Goal: Transaction & Acquisition: Purchase product/service

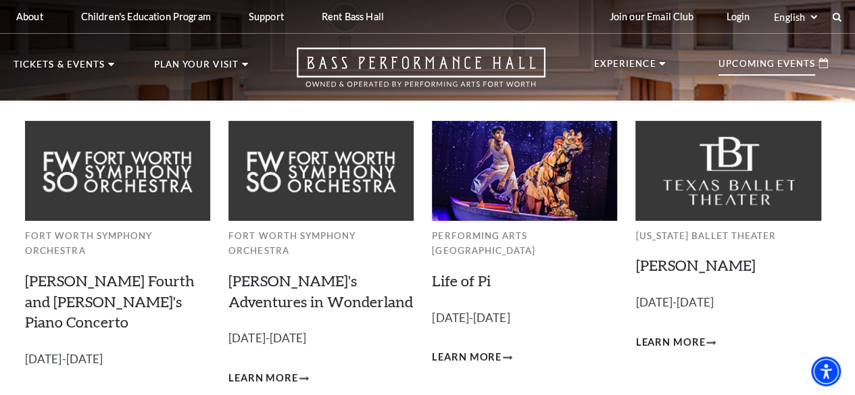
click at [775, 68] on p "Upcoming Events" at bounding box center [766, 67] width 97 height 16
click at [757, 63] on p "Upcoming Events" at bounding box center [766, 67] width 97 height 16
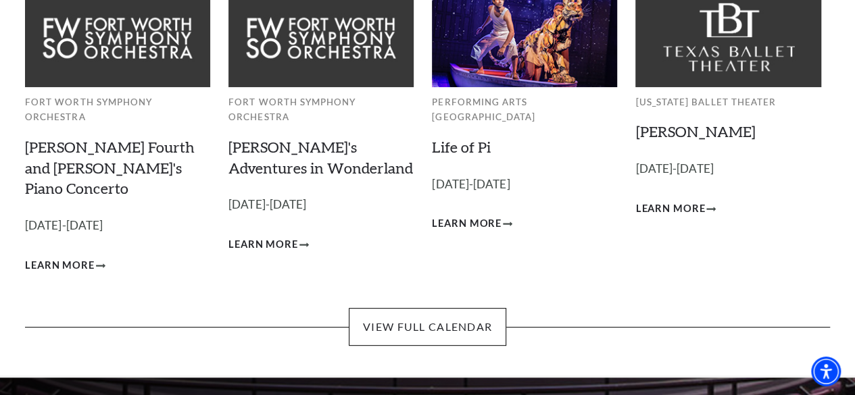
scroll to position [135, 0]
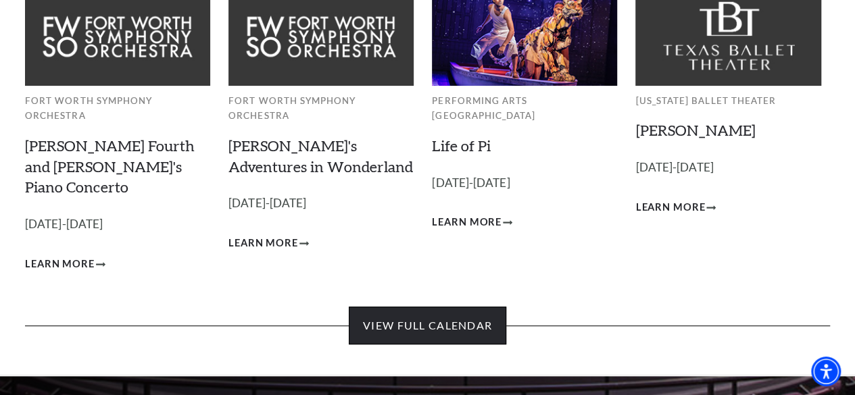
click at [453, 307] on link "View Full Calendar" at bounding box center [427, 326] width 157 height 38
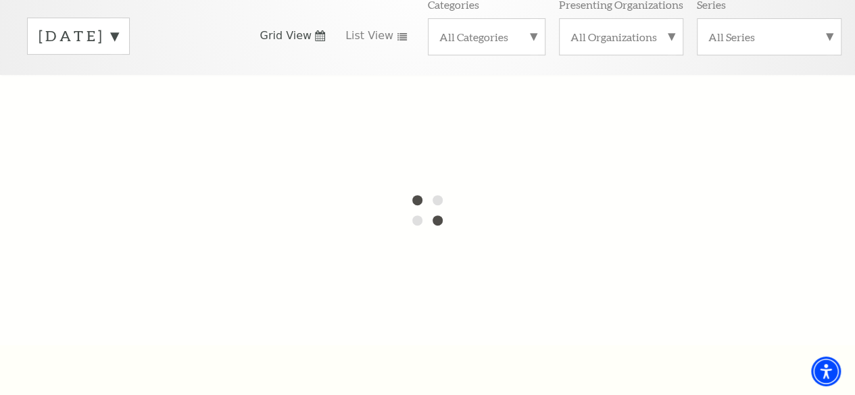
scroll to position [193, 0]
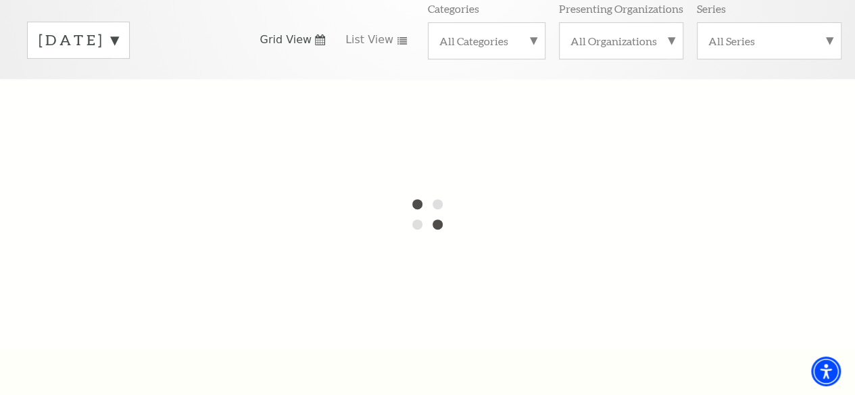
click at [118, 51] on label "September 2025" at bounding box center [79, 40] width 80 height 21
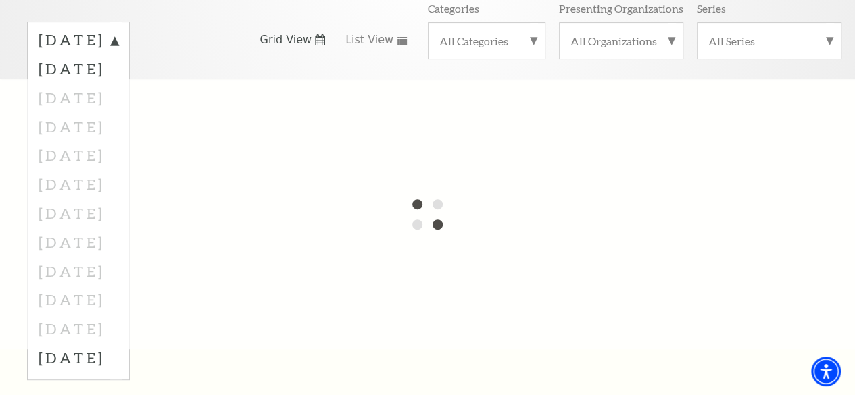
click at [118, 54] on label "September 2025" at bounding box center [79, 42] width 80 height 24
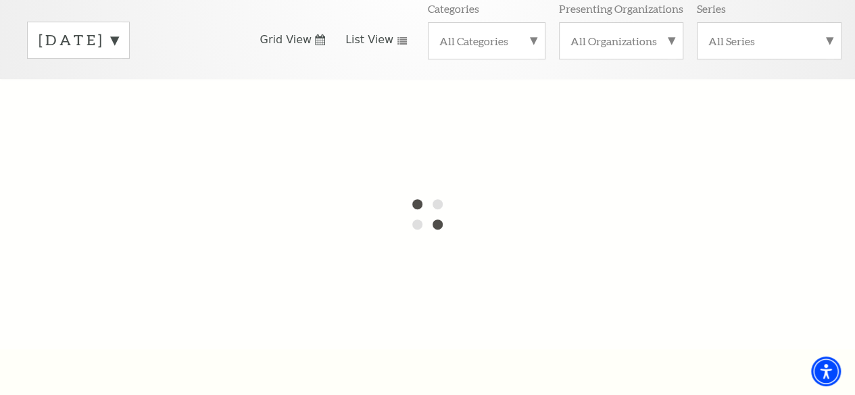
click at [397, 45] on use at bounding box center [401, 40] width 9 height 7
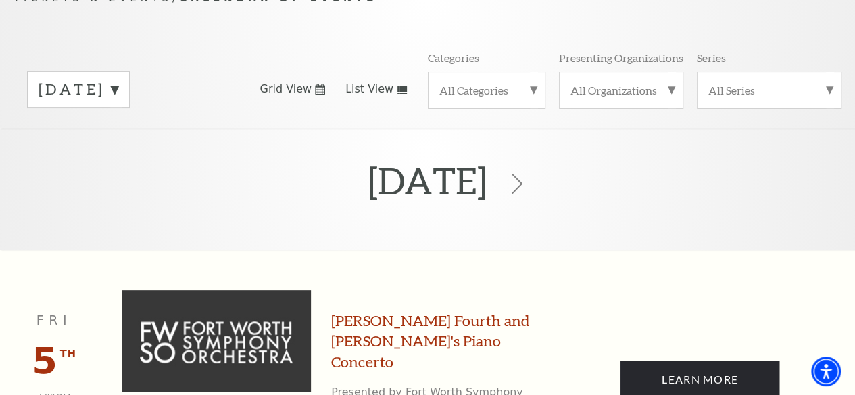
scroll to position [0, 0]
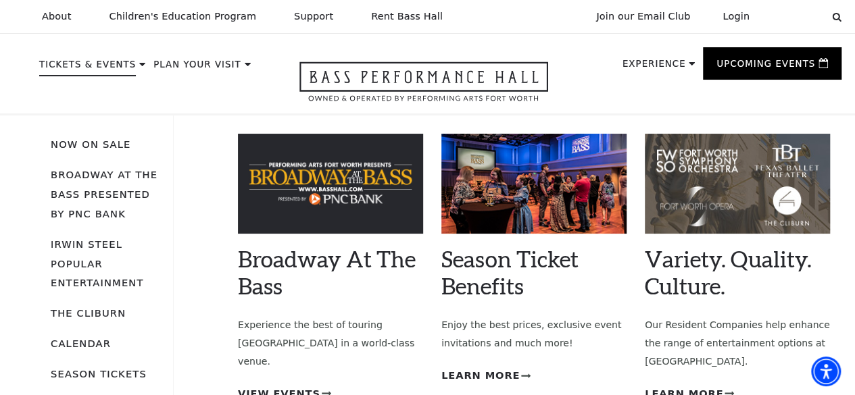
click at [69, 73] on p "Tickets & Events" at bounding box center [87, 68] width 97 height 16
click at [69, 72] on p "Tickets & Events" at bounding box center [87, 68] width 97 height 16
click at [99, 71] on p "Tickets & Events" at bounding box center [87, 68] width 97 height 16
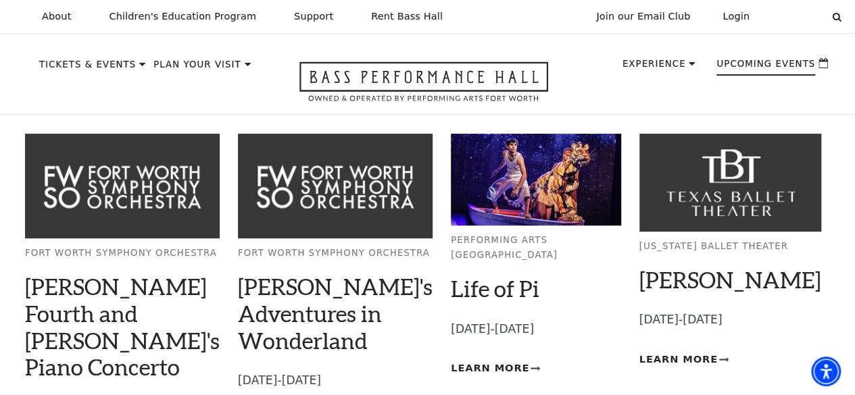
click at [754, 73] on p "Upcoming Events" at bounding box center [765, 67] width 99 height 16
click at [752, 68] on p "Upcoming Events" at bounding box center [765, 67] width 99 height 16
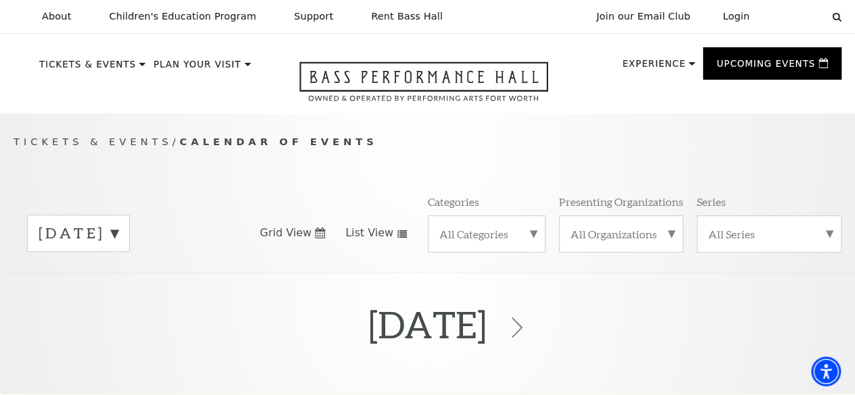
click at [492, 241] on label "All Categories" at bounding box center [486, 234] width 95 height 14
click at [449, 309] on label "Concert" at bounding box center [486, 301] width 95 height 22
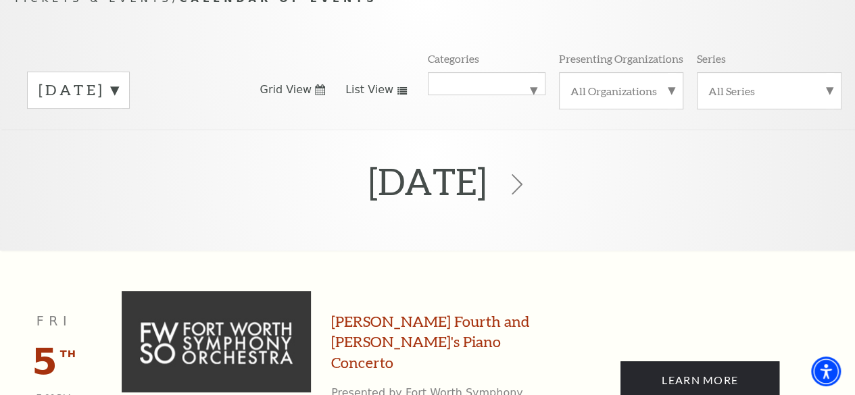
scroll to position [136, 0]
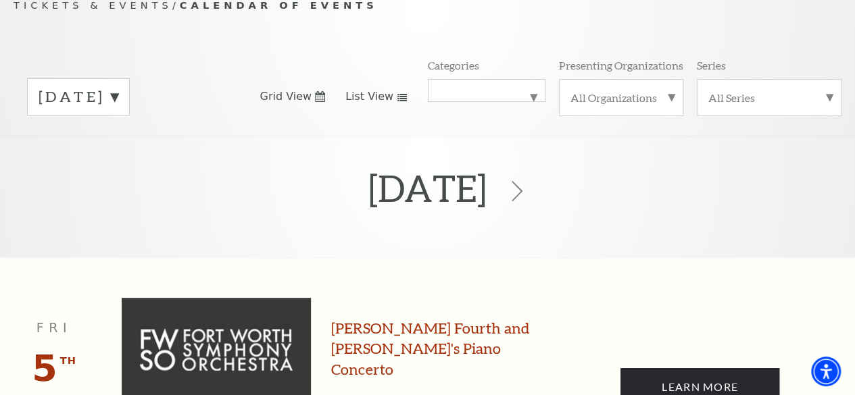
click at [387, 104] on link "List View" at bounding box center [376, 96] width 62 height 15
click at [314, 103] on link "Grid View" at bounding box center [292, 96] width 66 height 15
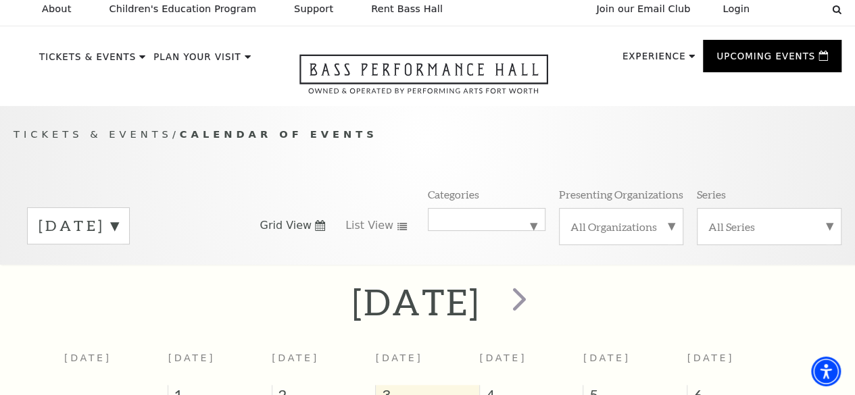
scroll to position [0, 0]
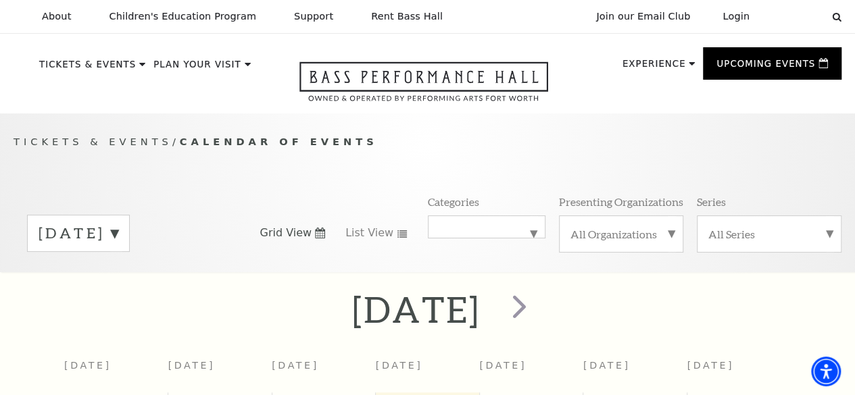
click at [727, 241] on label "All Series" at bounding box center [769, 234] width 122 height 14
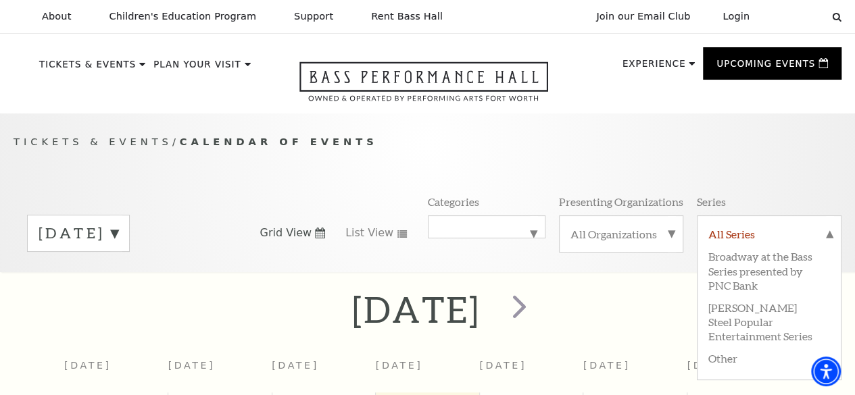
click at [727, 245] on label "All Series" at bounding box center [769, 236] width 122 height 18
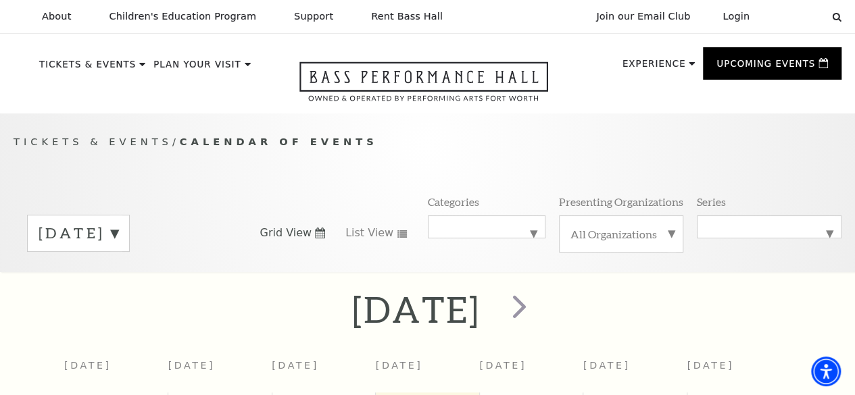
click at [642, 237] on label "All Organizations" at bounding box center [620, 234] width 101 height 14
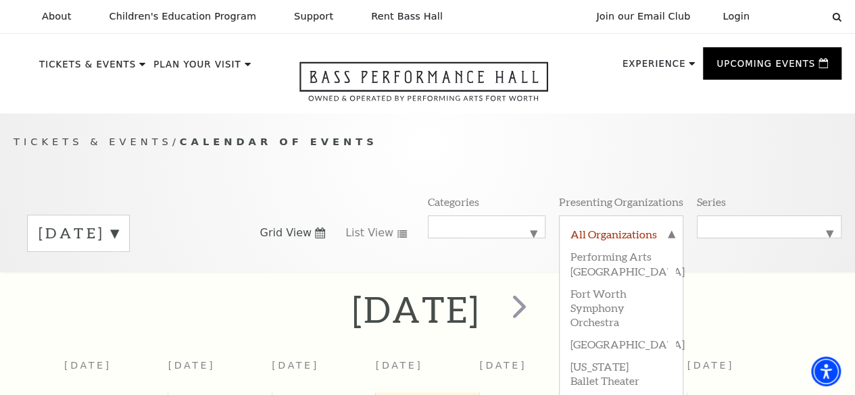
click at [642, 237] on label "All Organizations" at bounding box center [620, 236] width 101 height 18
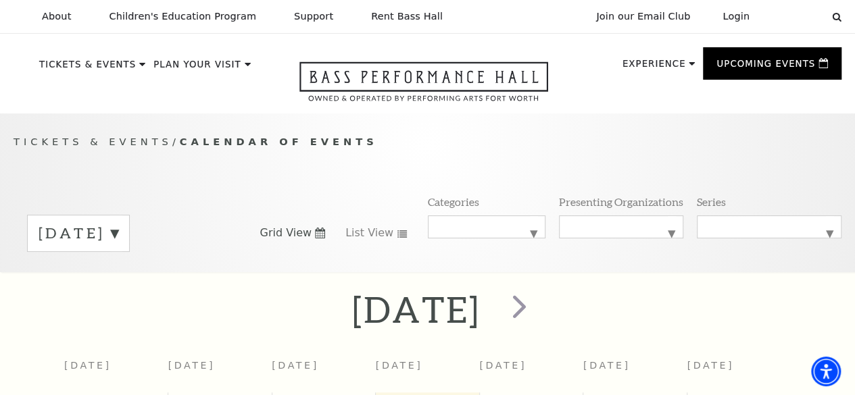
click at [118, 238] on label "September 2025" at bounding box center [79, 233] width 80 height 21
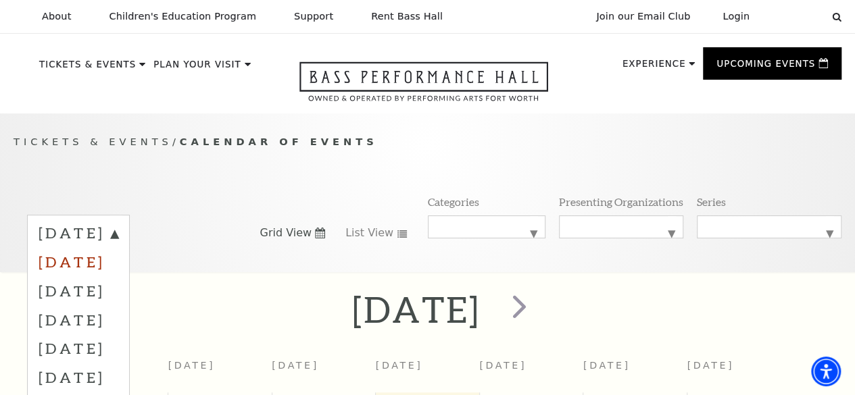
click at [118, 270] on label "October 2025" at bounding box center [79, 261] width 80 height 29
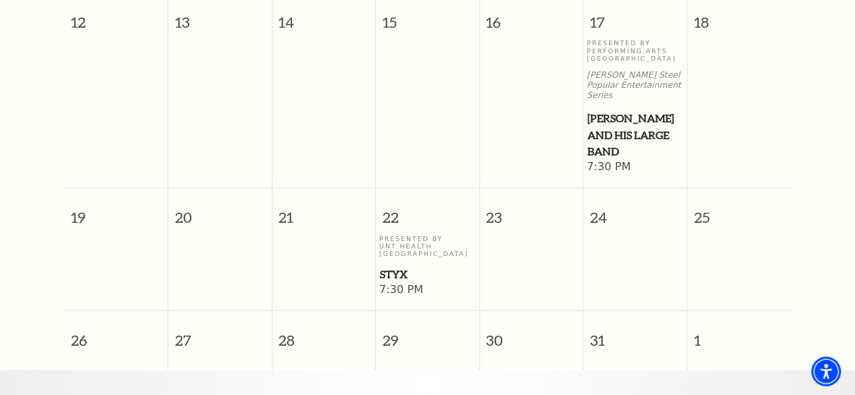
scroll to position [607, 0]
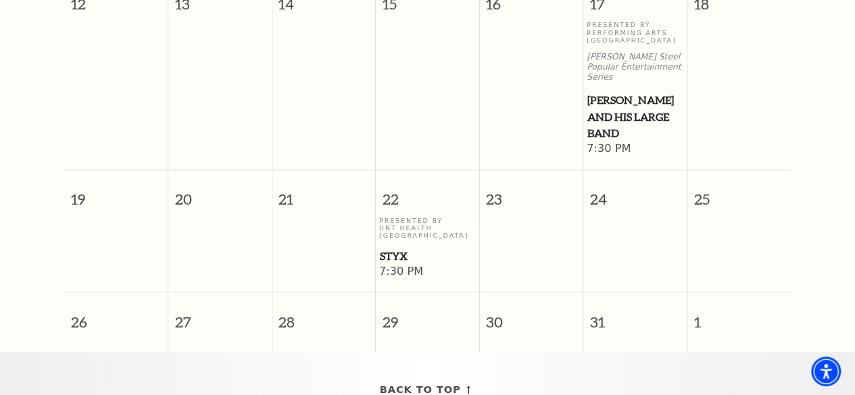
click at [389, 251] on span "Styx" at bounding box center [427, 256] width 95 height 17
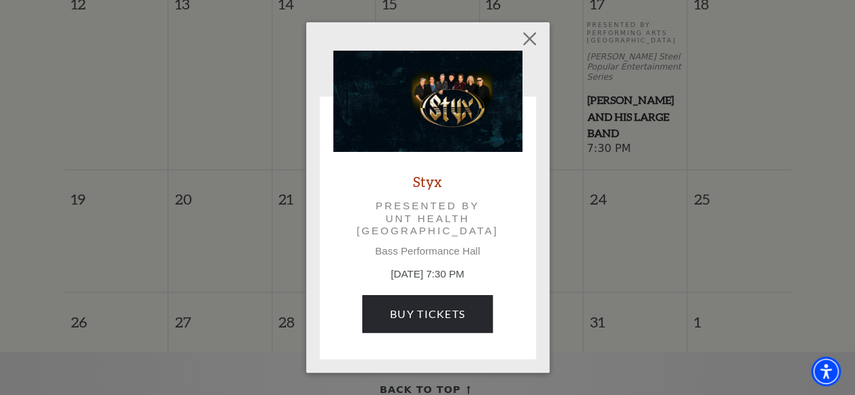
click at [389, 251] on p "Bass Performance Hall" at bounding box center [427, 251] width 189 height 12
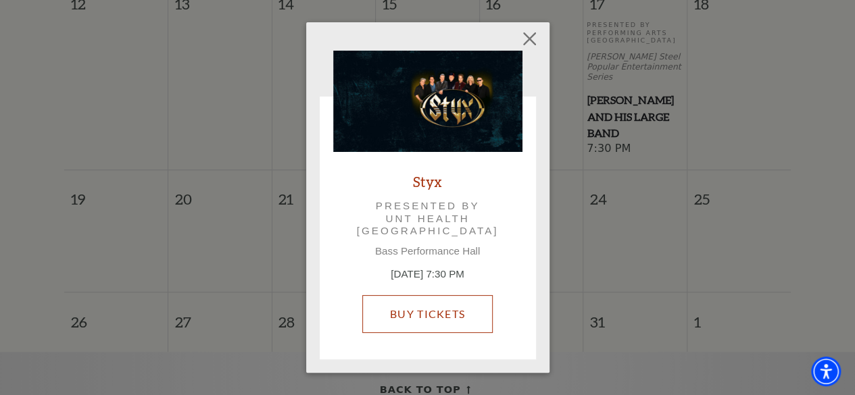
click at [446, 309] on link "Buy Tickets" at bounding box center [427, 314] width 130 height 38
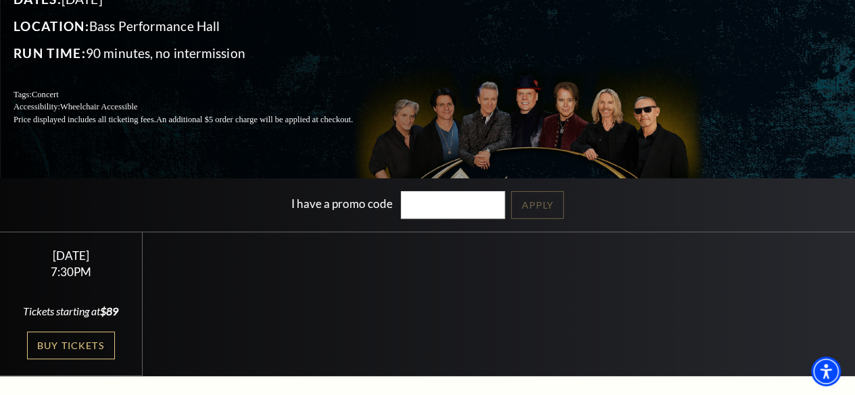
scroll to position [143, 0]
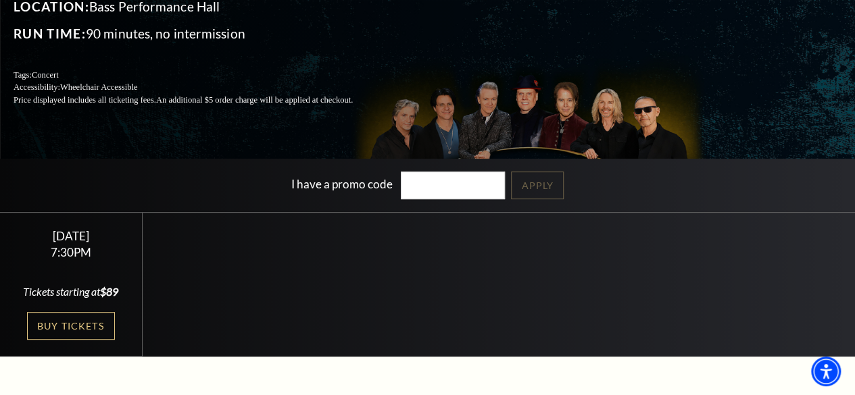
click at [280, 163] on div "UNT Health Fort Worth Presents Styx Dates: October 22, 2025 Location: Bass Perf…" at bounding box center [427, 100] width 855 height 514
click at [69, 340] on link "Buy Tickets" at bounding box center [71, 326] width 88 height 28
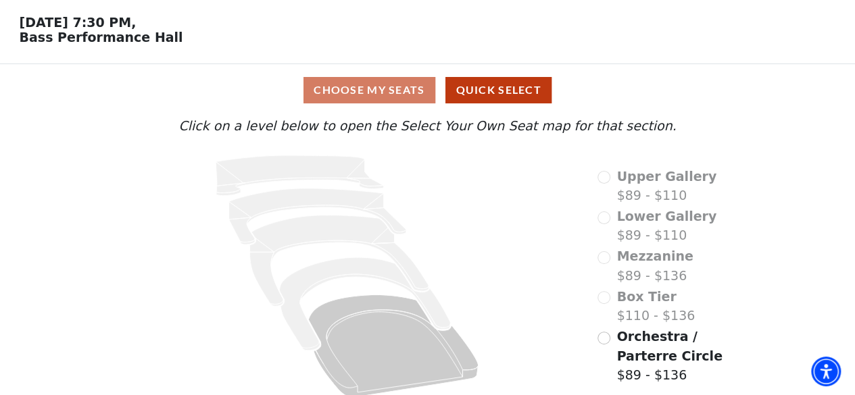
scroll to position [61, 0]
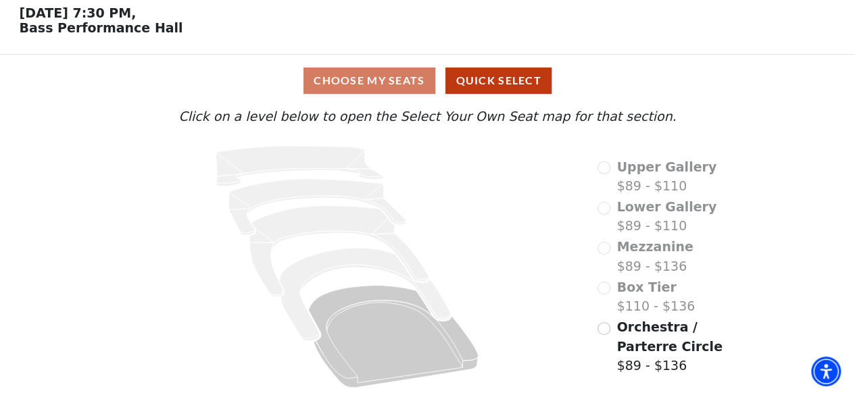
click at [397, 87] on div "Choose My Seats Quick Select" at bounding box center [427, 81] width 641 height 26
click at [389, 82] on div "Choose My Seats Quick Select" at bounding box center [427, 81] width 641 height 26
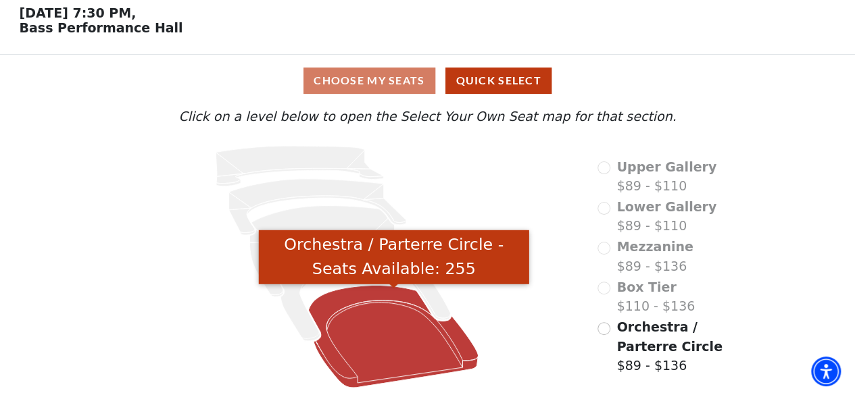
click at [346, 299] on icon "Orchestra / Parterre Circle - Seats Available: 255" at bounding box center [394, 337] width 170 height 103
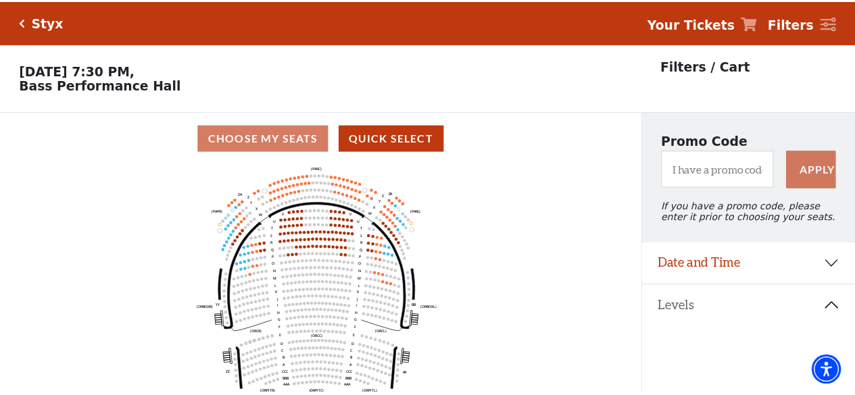
scroll to position [62, 0]
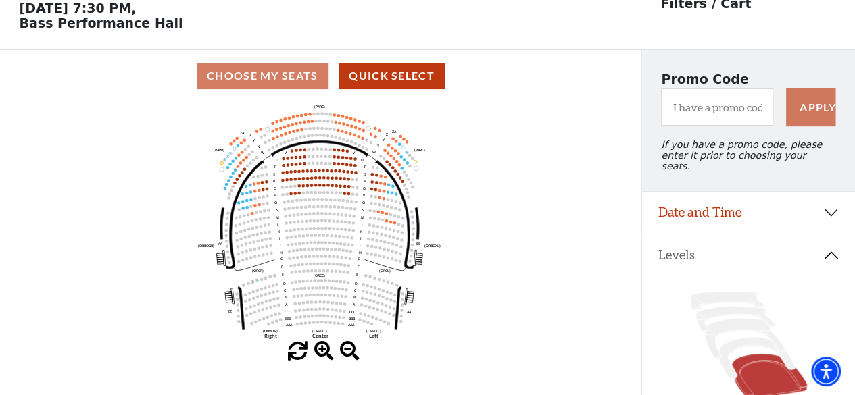
click at [250, 156] on circle at bounding box center [249, 154] width 3 height 3
click at [353, 361] on span at bounding box center [350, 352] width 20 height 20
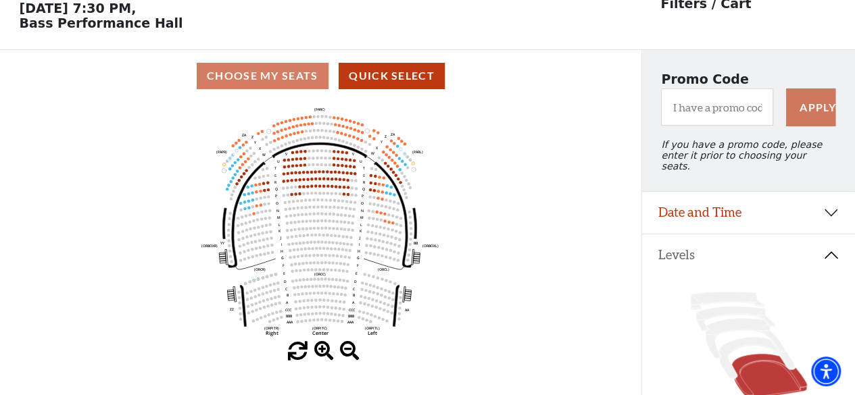
click at [320, 352] on span at bounding box center [324, 352] width 20 height 20
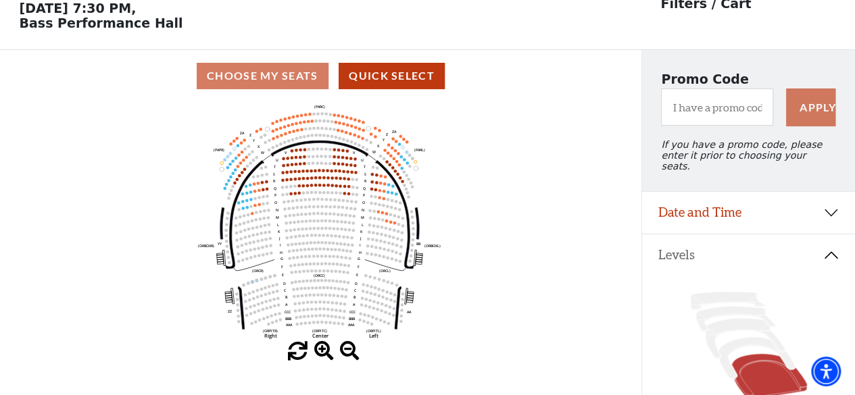
click at [320, 352] on span at bounding box center [324, 352] width 20 height 20
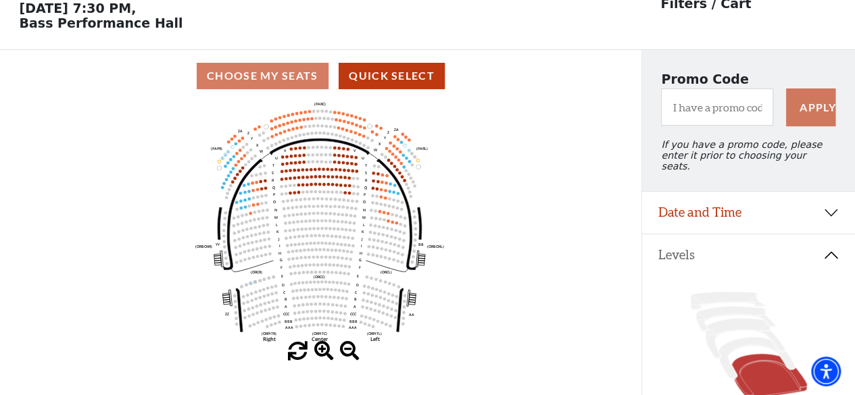
click at [320, 352] on span at bounding box center [324, 352] width 20 height 20
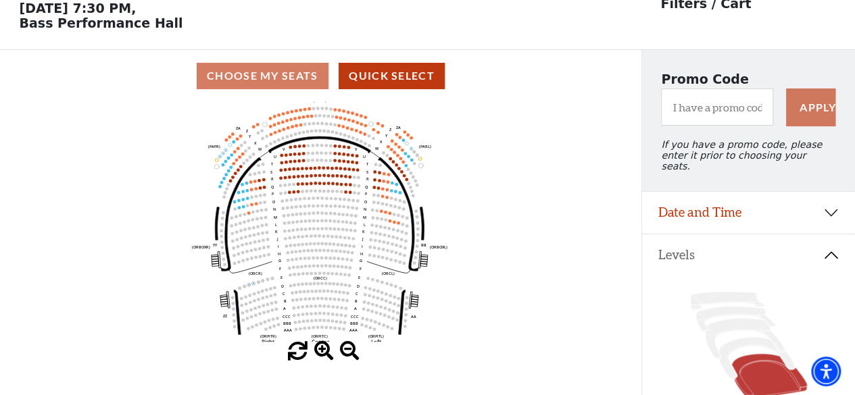
click at [320, 352] on span at bounding box center [324, 352] width 20 height 20
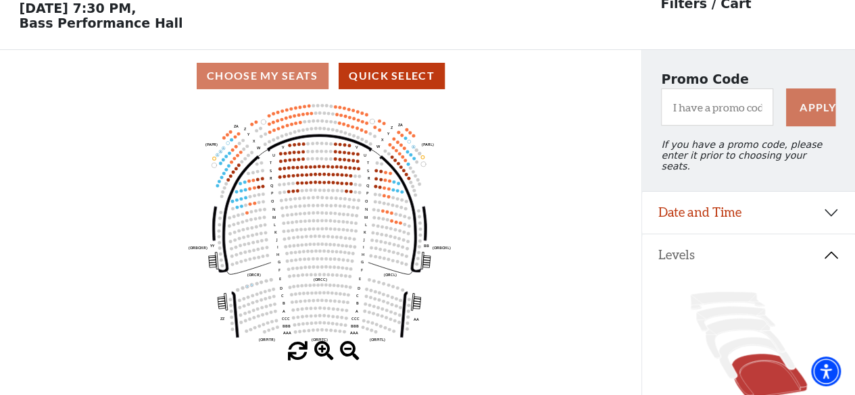
click at [320, 352] on span at bounding box center [324, 352] width 20 height 20
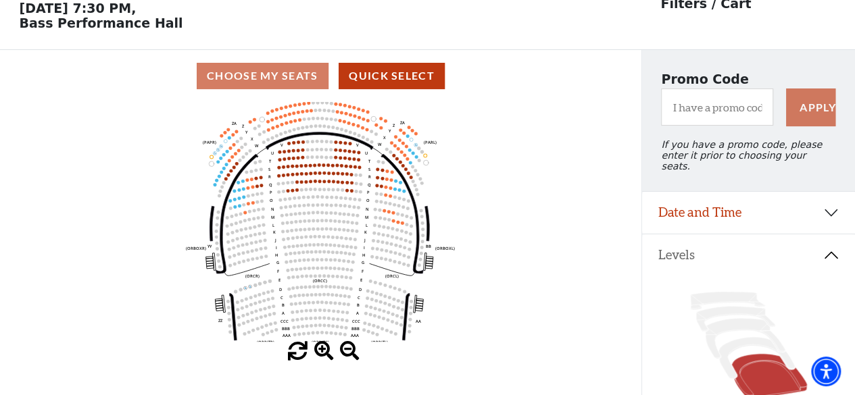
click at [320, 352] on span at bounding box center [324, 352] width 20 height 20
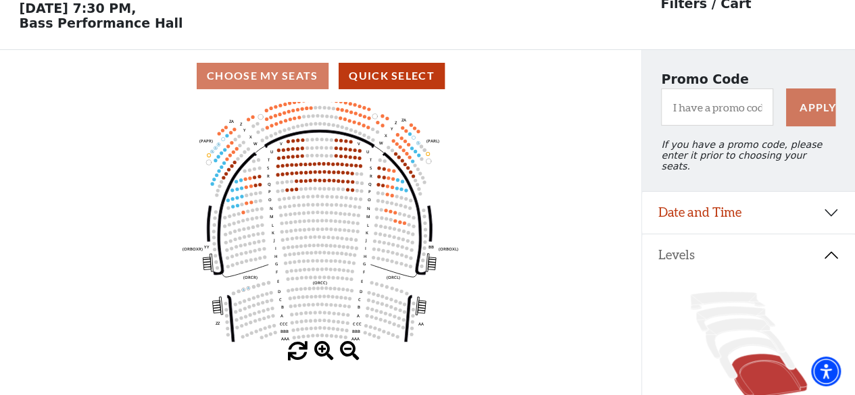
click at [320, 352] on span at bounding box center [324, 352] width 20 height 20
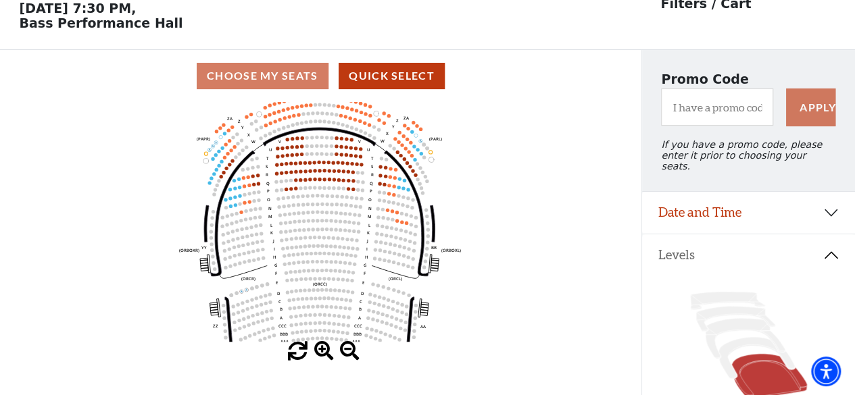
click at [320, 352] on span at bounding box center [324, 352] width 20 height 20
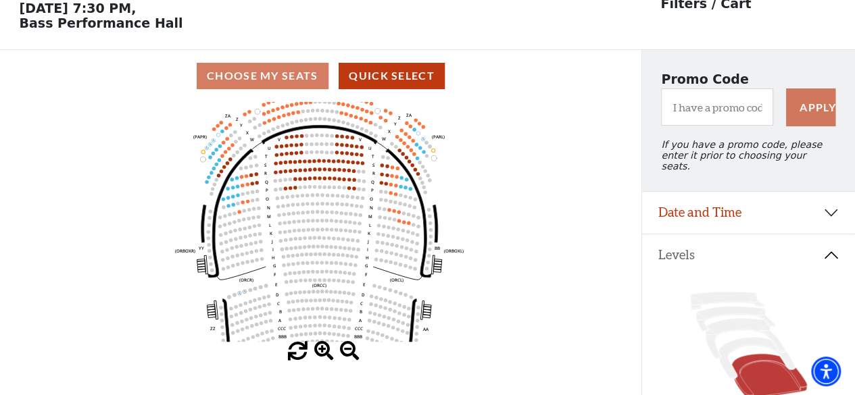
click at [320, 352] on span at bounding box center [324, 352] width 20 height 20
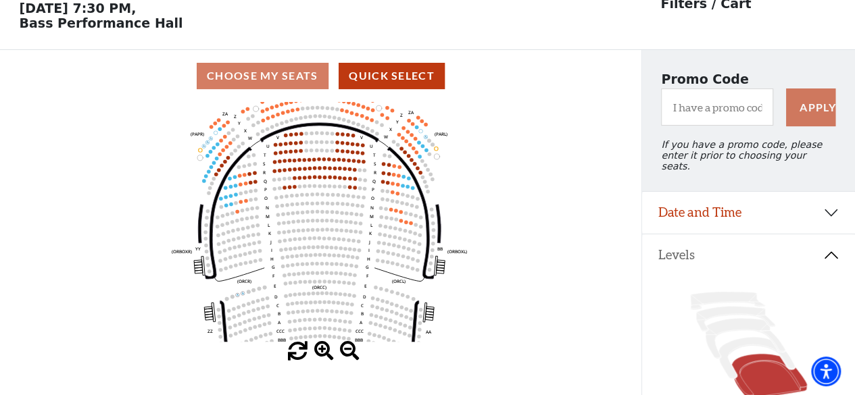
click at [320, 352] on span at bounding box center [324, 352] width 20 height 20
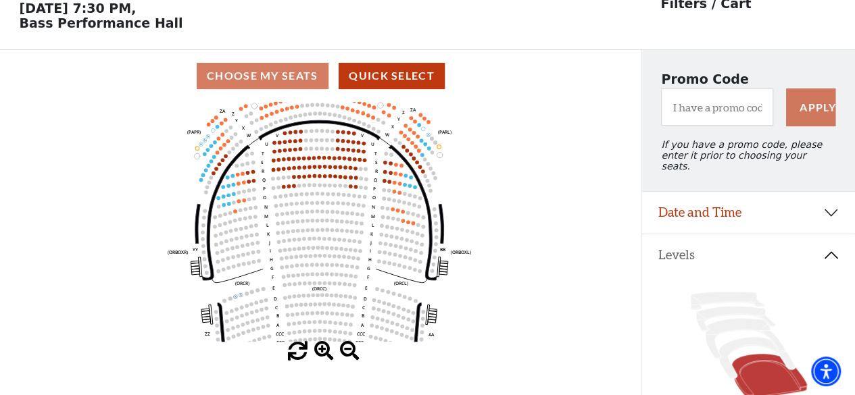
click at [320, 352] on span at bounding box center [324, 352] width 20 height 20
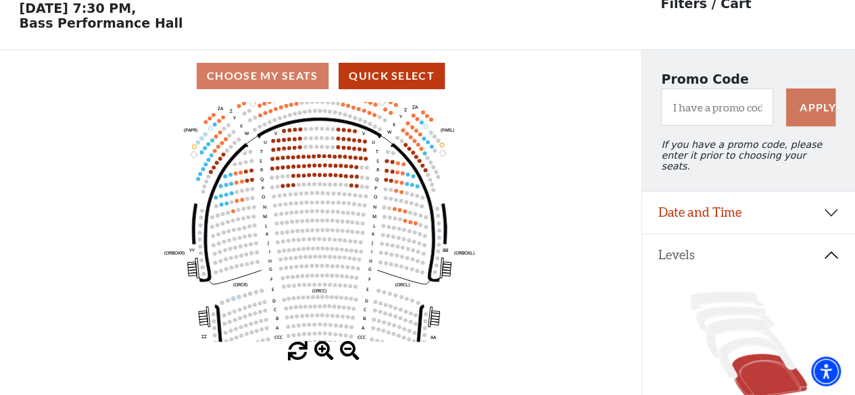
click at [320, 352] on span at bounding box center [324, 352] width 20 height 20
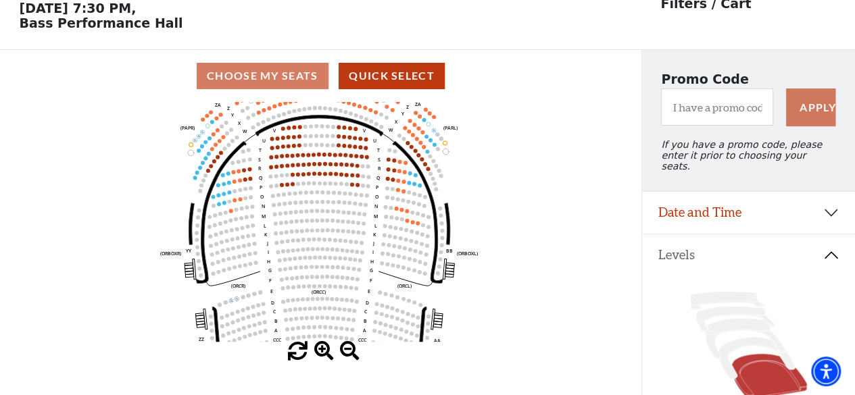
click at [320, 352] on span at bounding box center [324, 352] width 20 height 20
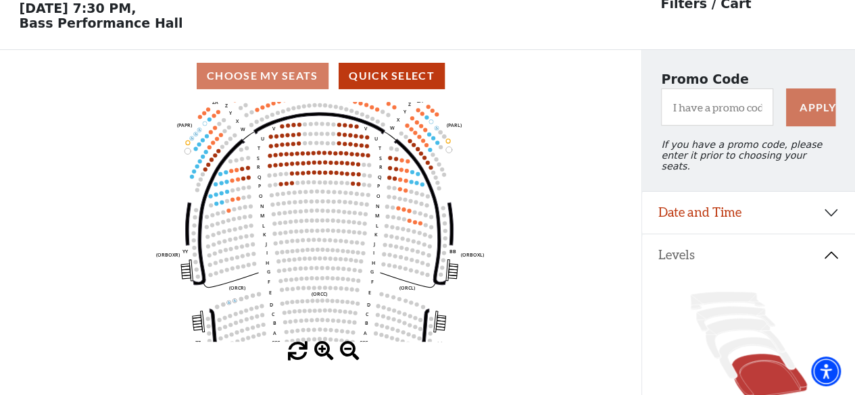
click at [320, 352] on span at bounding box center [324, 352] width 20 height 20
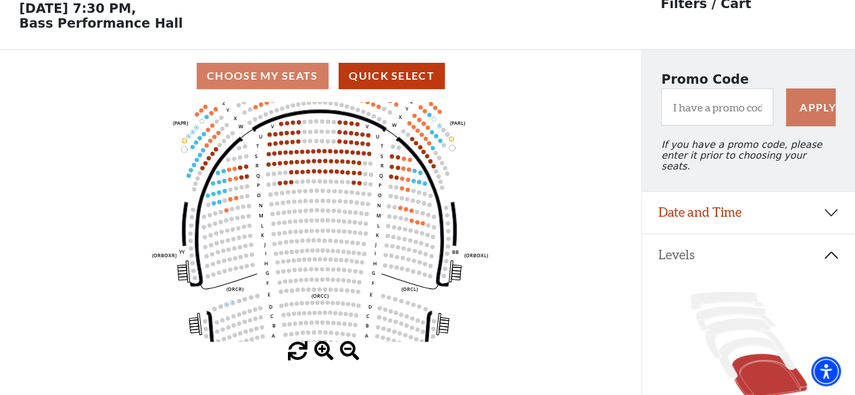
click at [320, 352] on span at bounding box center [324, 352] width 20 height 20
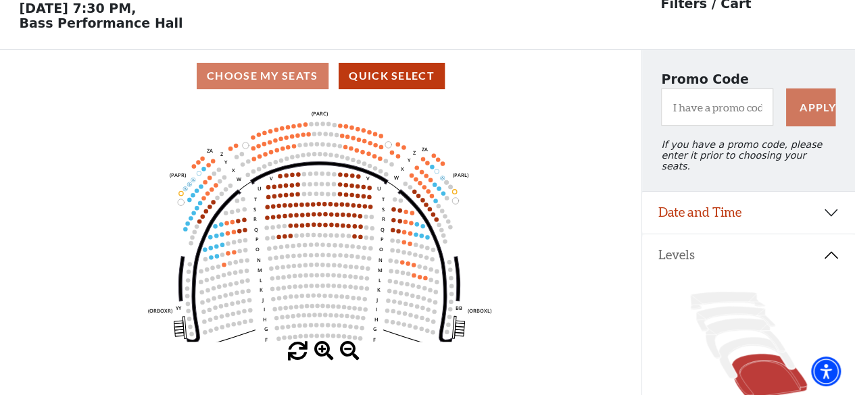
drag, startPoint x: 309, startPoint y: 157, endPoint x: 309, endPoint y: 212, distance: 54.7
click at [309, 212] on icon "Left (ORPITL) Right (ORPITR) Center (ORPITC) ZZ AA YY BB ZA ZA (ORCL) (ORCR) (O…" at bounding box center [320, 222] width 577 height 240
click at [326, 354] on span at bounding box center [324, 352] width 20 height 20
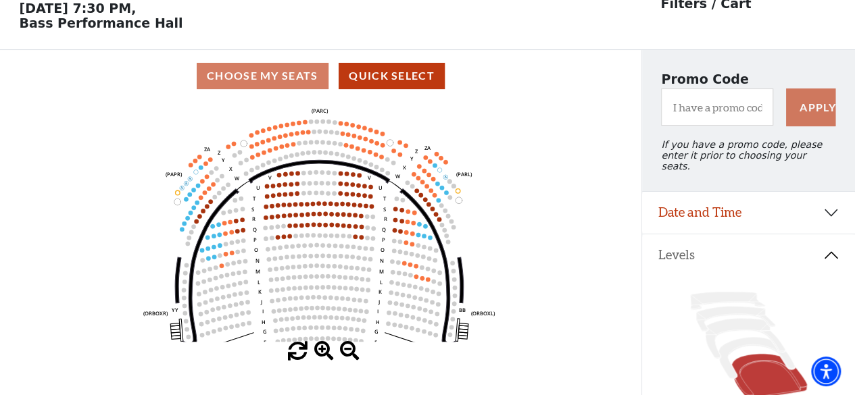
click at [326, 354] on span at bounding box center [324, 352] width 20 height 20
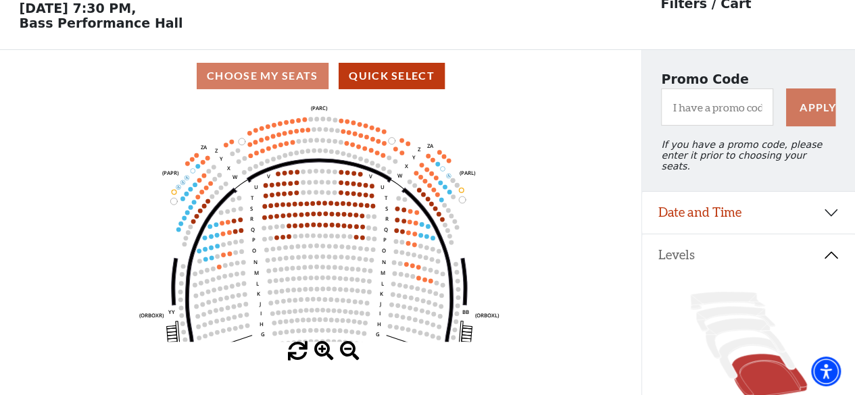
click at [326, 354] on span at bounding box center [324, 352] width 20 height 20
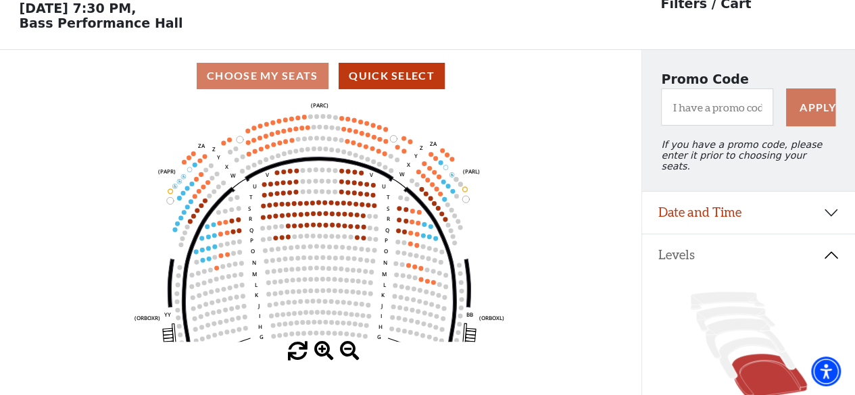
click at [326, 354] on span at bounding box center [324, 352] width 20 height 20
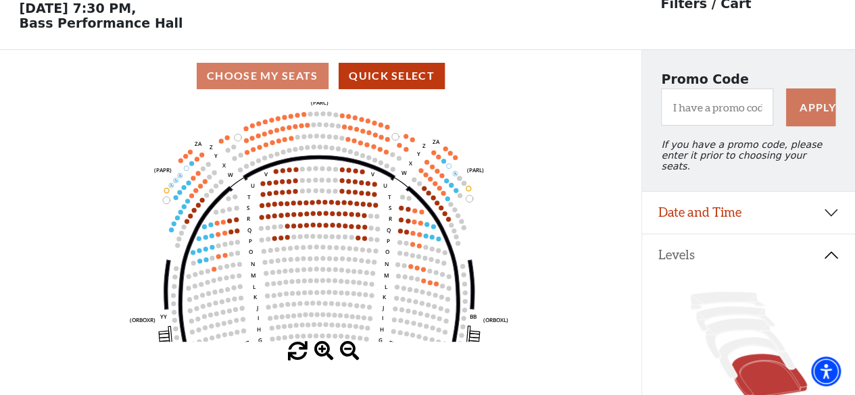
click at [326, 354] on span at bounding box center [324, 352] width 20 height 20
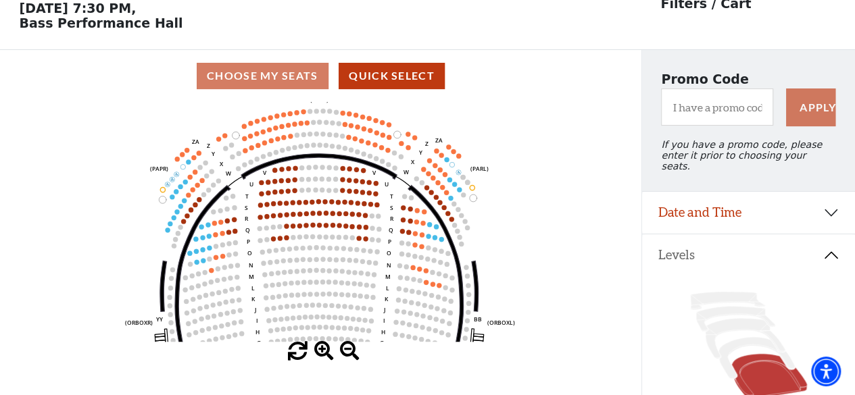
click at [326, 354] on span at bounding box center [324, 352] width 20 height 20
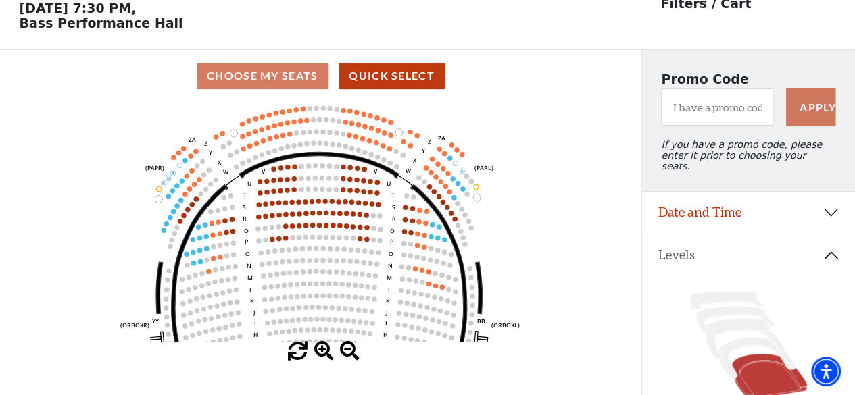
click at [326, 354] on span at bounding box center [324, 352] width 20 height 20
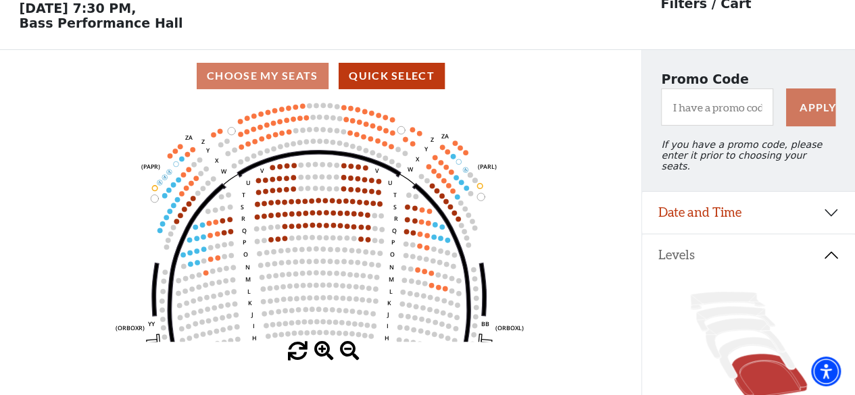
click at [326, 354] on span at bounding box center [324, 352] width 20 height 20
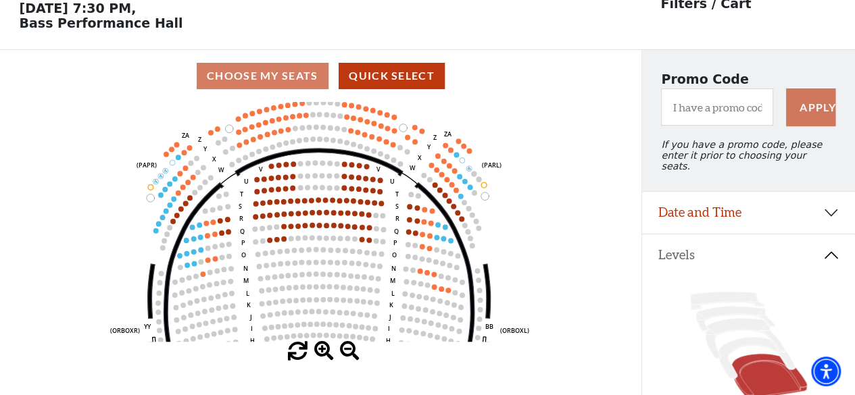
click at [326, 354] on span at bounding box center [324, 352] width 20 height 20
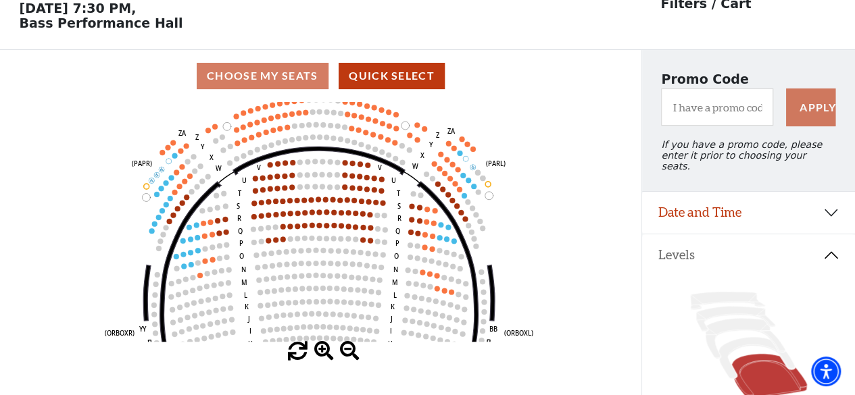
click at [326, 354] on span at bounding box center [324, 352] width 20 height 20
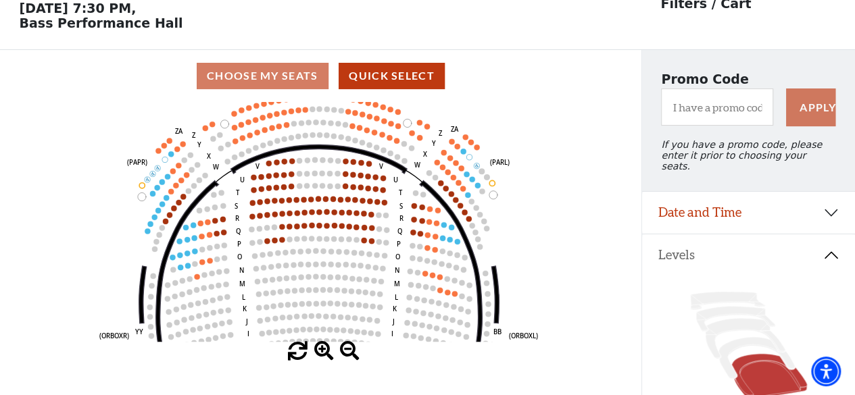
click at [326, 354] on span at bounding box center [324, 352] width 20 height 20
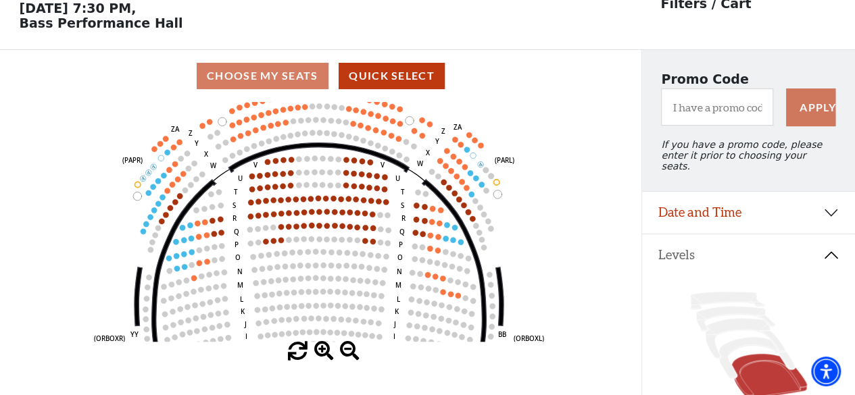
click at [326, 354] on span at bounding box center [324, 352] width 20 height 20
